Goal: Task Accomplishment & Management: Complete application form

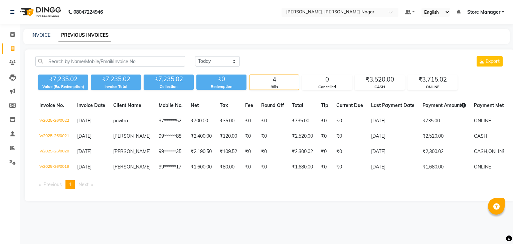
select select "yesterday"
click at [44, 10] on img at bounding box center [40, 12] width 46 height 19
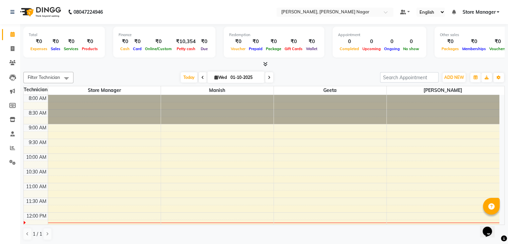
scroll to position [0, 0]
click at [44, 12] on img at bounding box center [40, 11] width 46 height 19
click at [13, 79] on icon at bounding box center [12, 77] width 7 height 7
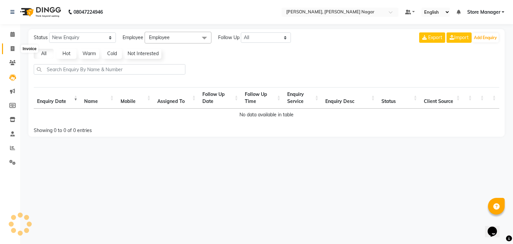
click at [7, 48] on span at bounding box center [13, 49] width 12 height 8
select select "service"
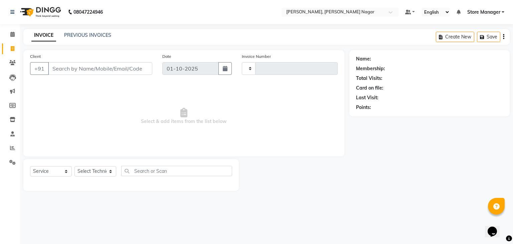
type input "0023"
select select "9049"
click at [81, 71] on input "Client" at bounding box center [100, 68] width 104 height 13
type input "a"
click at [61, 69] on input "90012263159" at bounding box center [83, 68] width 70 height 13
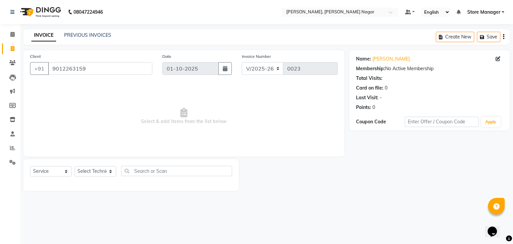
click at [512, 165] on div "Name: Aashi Membership: No Active Membership Total Visits: Card on file: 0 Last…" at bounding box center [431, 120] width 165 height 141
click at [105, 67] on input "9012263159" at bounding box center [100, 68] width 104 height 13
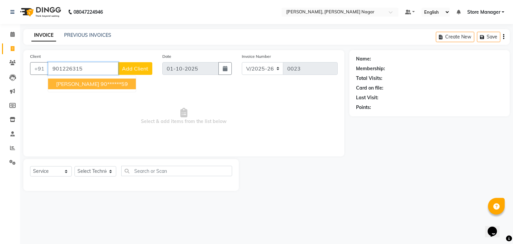
click at [100, 81] on ngb-highlight "90******59" at bounding box center [113, 83] width 27 height 7
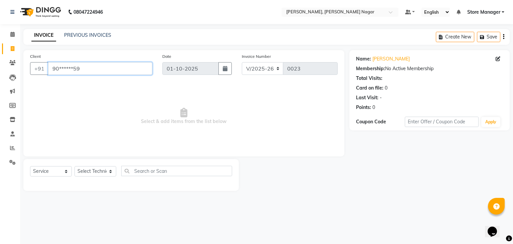
click at [112, 67] on input "90******59" at bounding box center [100, 68] width 104 height 13
type input "9"
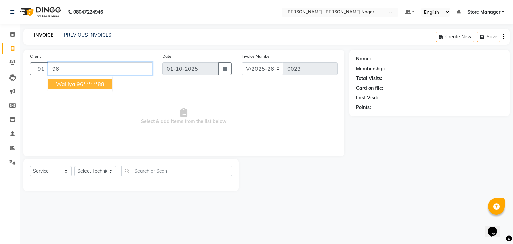
type input "9"
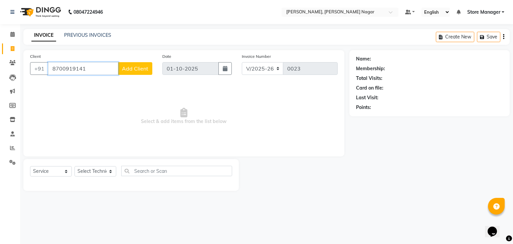
type input "8700919141"
click at [137, 68] on span "Add Client" at bounding box center [135, 68] width 26 height 7
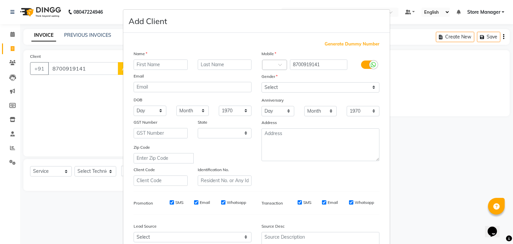
select select "21"
click at [156, 66] on input "text" at bounding box center [161, 64] width 54 height 10
type input "riya"
click at [294, 80] on div "Gender" at bounding box center [320, 77] width 128 height 9
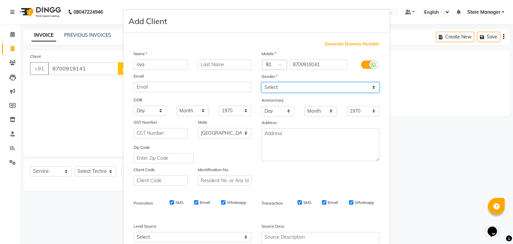
click at [295, 89] on select "Select Male Female Other Prefer Not To Say" at bounding box center [320, 87] width 118 height 10
select select "female"
click at [261, 82] on select "Select Male Female Other Prefer Not To Say" at bounding box center [320, 87] width 118 height 10
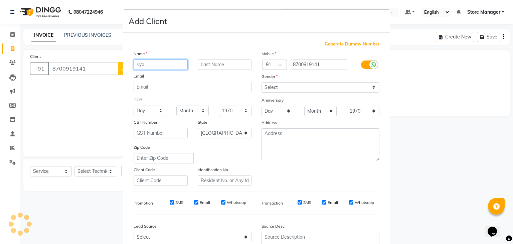
click at [145, 64] on input "riya" at bounding box center [161, 64] width 54 height 10
type input "r"
type input "Riya"
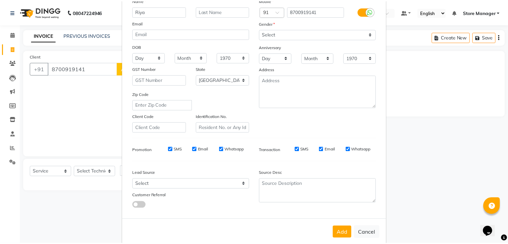
scroll to position [68, 0]
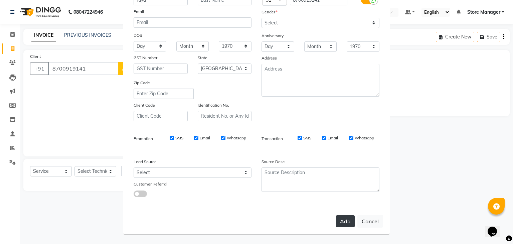
click at [345, 221] on button "Add" at bounding box center [345, 221] width 19 height 12
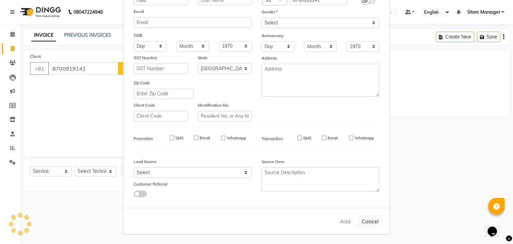
type input "87******41"
select select
select select "null"
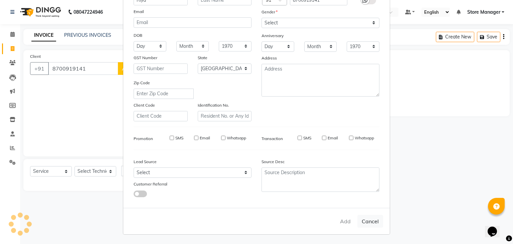
select select
checkbox input "false"
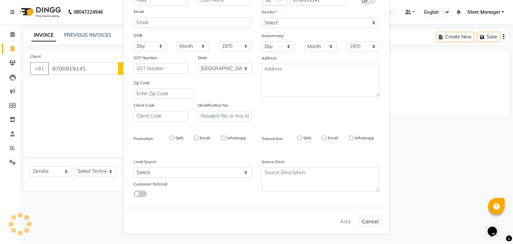
checkbox input "false"
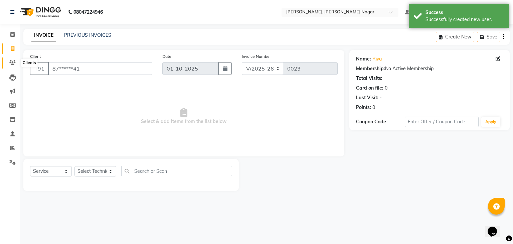
click at [13, 63] on icon at bounding box center [12, 62] width 6 height 5
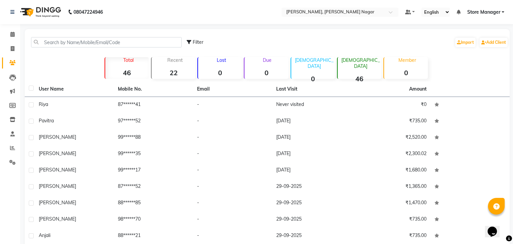
select select "9049"
select select "service"
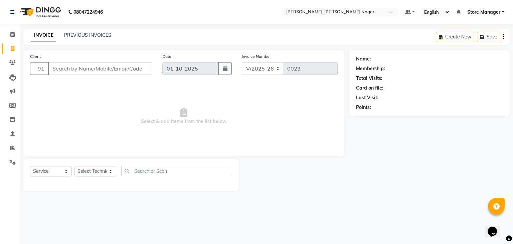
click at [51, 7] on img at bounding box center [40, 12] width 46 height 19
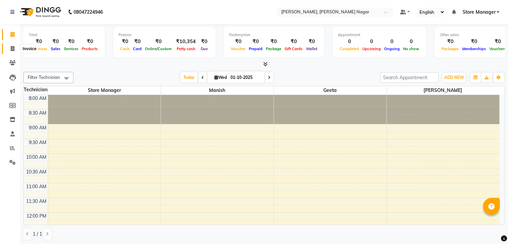
click at [12, 49] on icon at bounding box center [13, 48] width 4 height 5
select select "service"
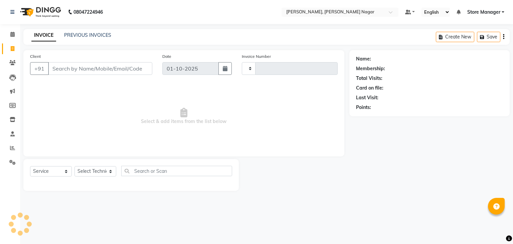
type input "0023"
select select "9049"
click at [95, 35] on link "PREVIOUS INVOICES" at bounding box center [87, 35] width 47 height 6
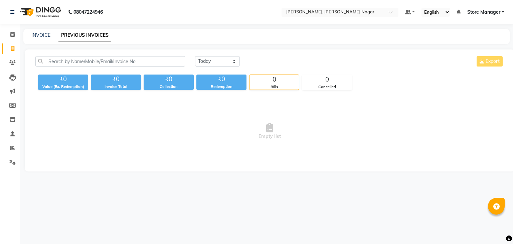
click at [80, 32] on link "PREVIOUS INVOICES" at bounding box center [84, 35] width 53 height 12
click at [223, 57] on select "Today Yesterday Custom Range" at bounding box center [217, 61] width 45 height 10
select select "yesterday"
click at [195, 56] on select "Today Yesterday Custom Range" at bounding box center [217, 61] width 45 height 10
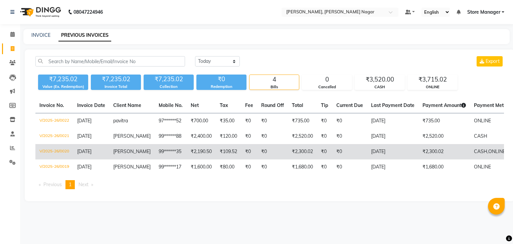
click at [288, 149] on td "₹2,300.02" at bounding box center [302, 151] width 29 height 15
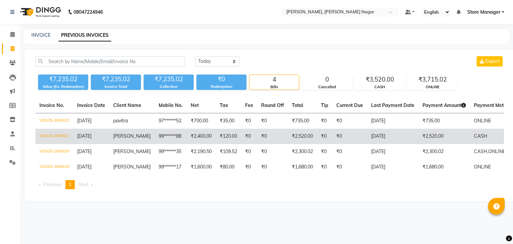
click at [320, 135] on td "₹0" at bounding box center [324, 136] width 15 height 15
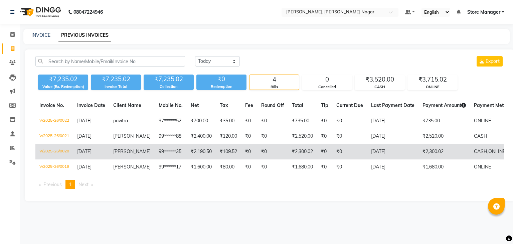
click at [450, 149] on td "₹2,300.02" at bounding box center [443, 151] width 51 height 15
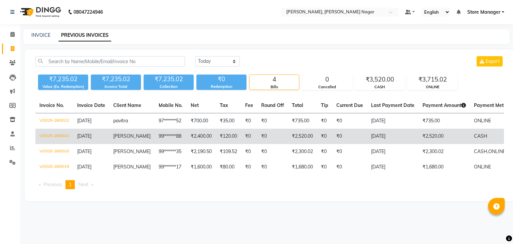
click at [462, 138] on td "₹2,520.00" at bounding box center [443, 136] width 51 height 15
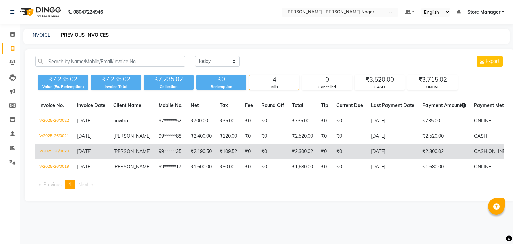
click at [445, 155] on td "₹2,300.02" at bounding box center [443, 151] width 51 height 15
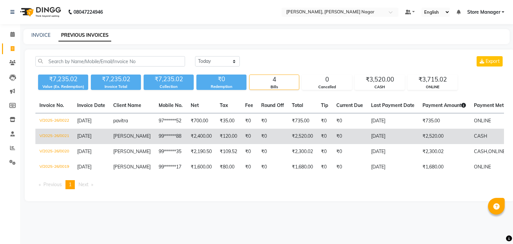
click at [444, 138] on td "₹2,520.00" at bounding box center [443, 136] width 51 height 15
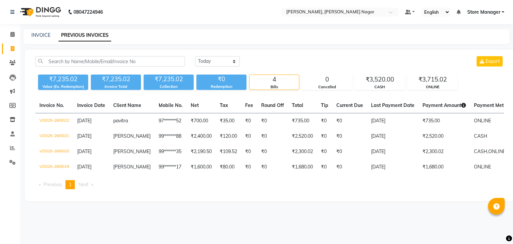
click at [512, 106] on div "Today Yesterday Custom Range Export ₹7,235.02 Value (Ex. Redemption) ₹7,235.02 …" at bounding box center [270, 125] width 490 height 152
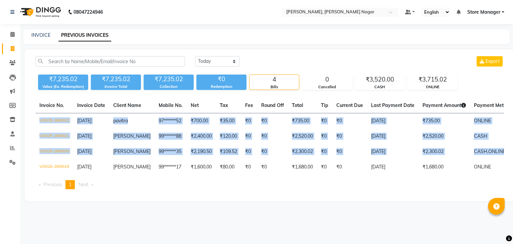
drag, startPoint x: 512, startPoint y: 106, endPoint x: 512, endPoint y: 165, distance: 59.1
click at [512, 165] on div "Today Yesterday Custom Range Export ₹7,235.02 Value (Ex. Redemption) ₹7,235.02 …" at bounding box center [270, 125] width 490 height 152
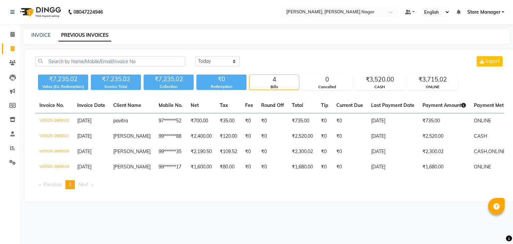
click at [248, 208] on main "INVOICE PREVIOUS INVOICES Today Yesterday Custom Range Export ₹7,235.02 Value (…" at bounding box center [266, 120] width 493 height 182
click at [57, 12] on img at bounding box center [40, 12] width 46 height 19
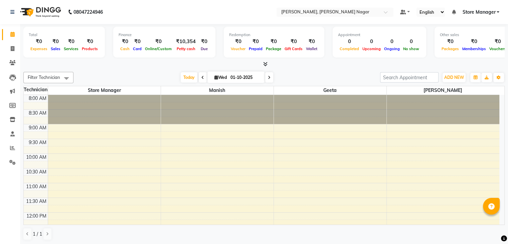
scroll to position [0, 0]
click at [36, 0] on html "08047224946 Select Location × Nailashes, Malviya Nagar Default Panel My Panel E…" at bounding box center [254, 122] width 508 height 244
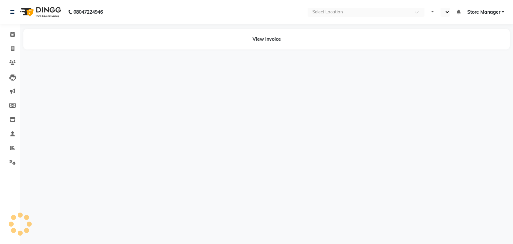
select select "en"
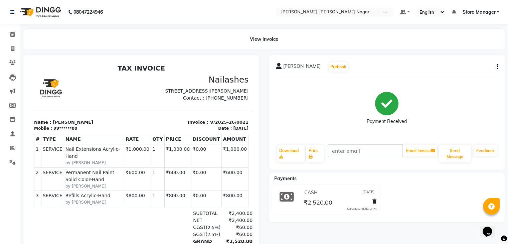
click at [335, 32] on div "View Invoice" at bounding box center [263, 39] width 481 height 20
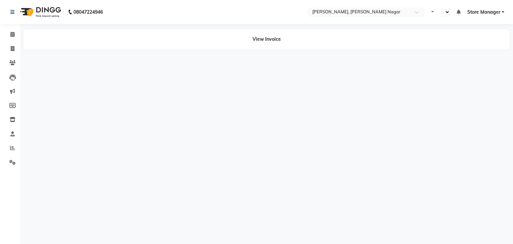
select select "en"
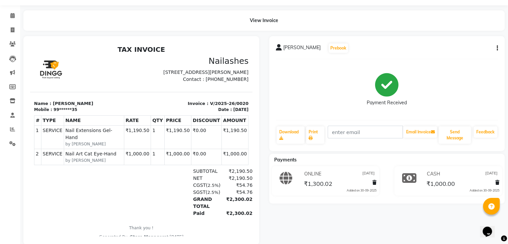
scroll to position [34, 0]
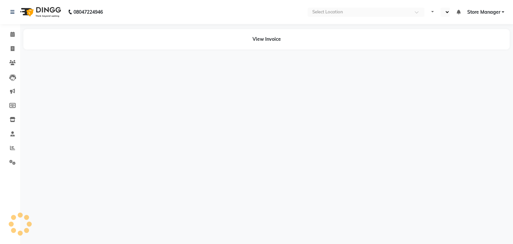
select select "en"
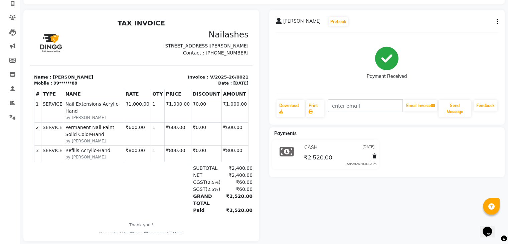
scroll to position [57, 0]
